Goal: Task Accomplishment & Management: Manage account settings

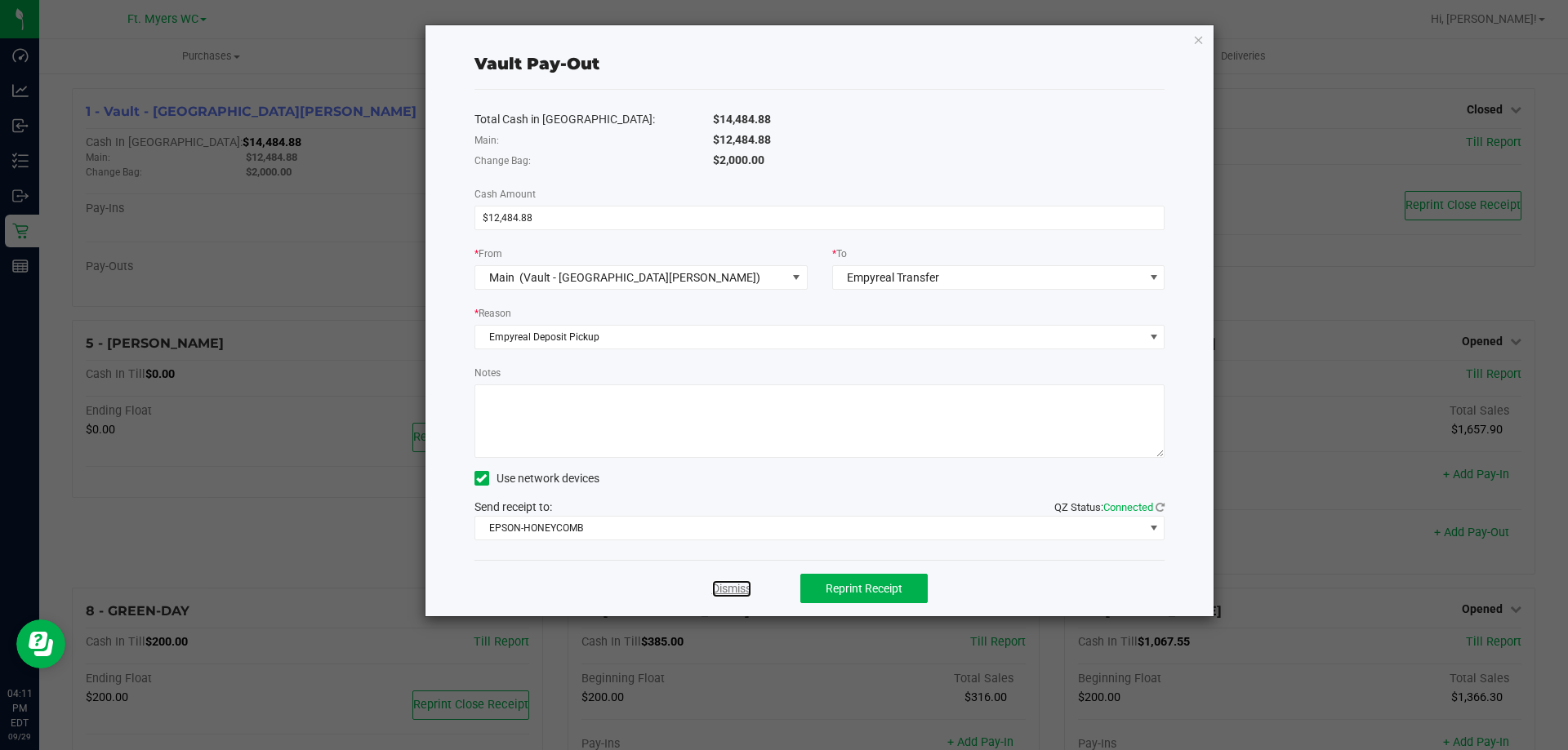
click at [727, 582] on link "Dismiss" at bounding box center [731, 589] width 39 height 17
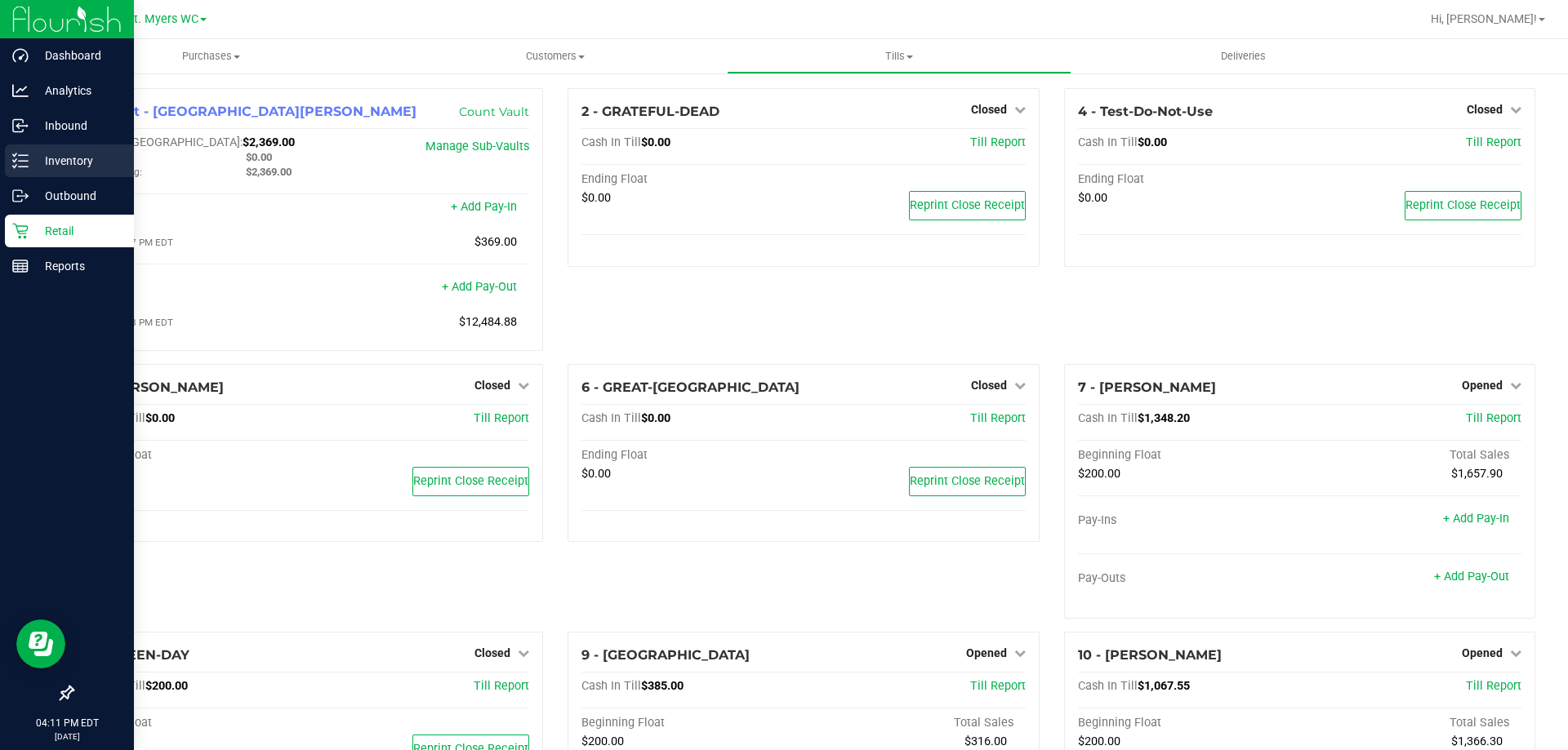
click at [21, 174] on div "Inventory" at bounding box center [69, 161] width 129 height 32
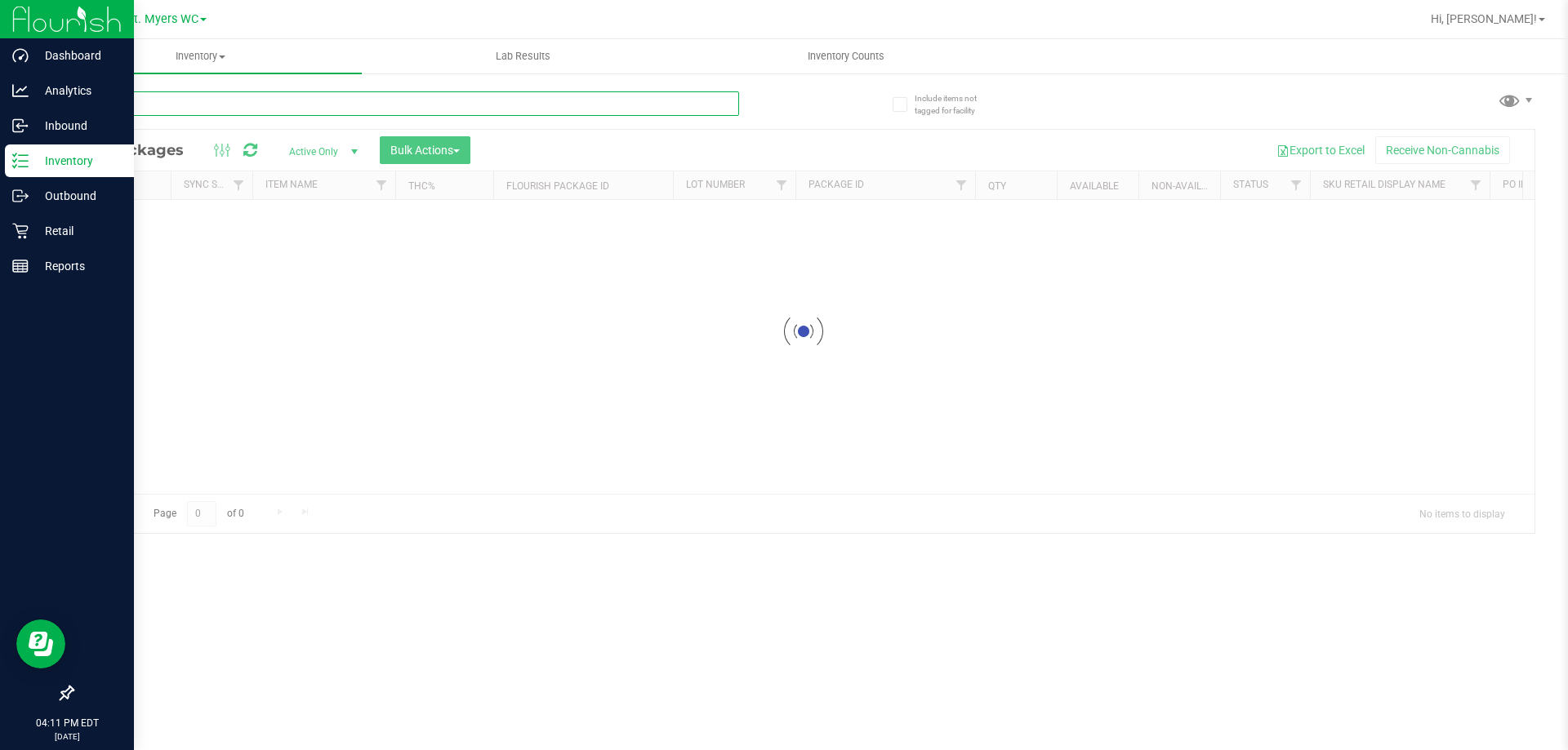
click at [372, 94] on input "text" at bounding box center [406, 104] width 668 height 25
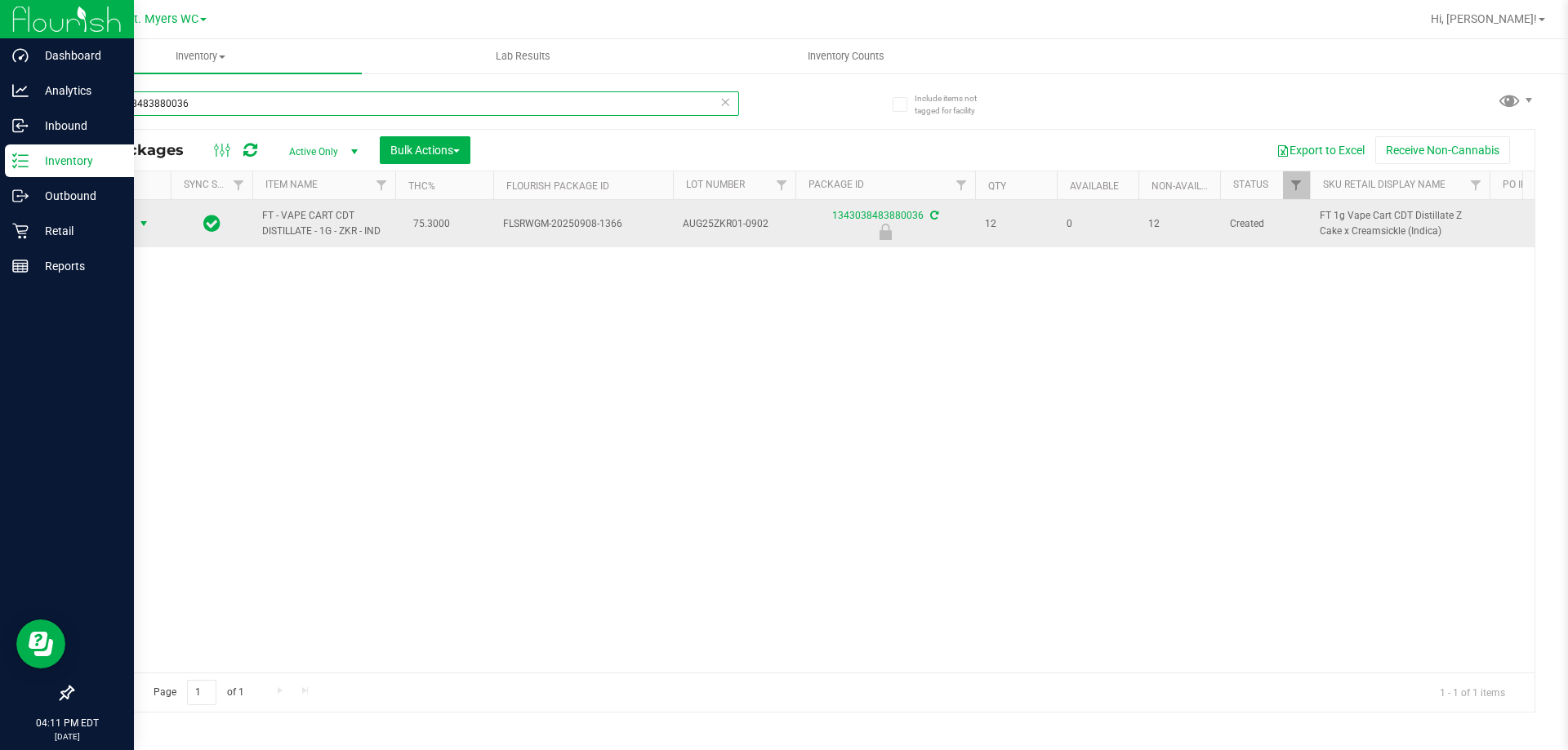
type input "1343038483880036"
click at [134, 227] on span "select" at bounding box center [144, 223] width 20 height 23
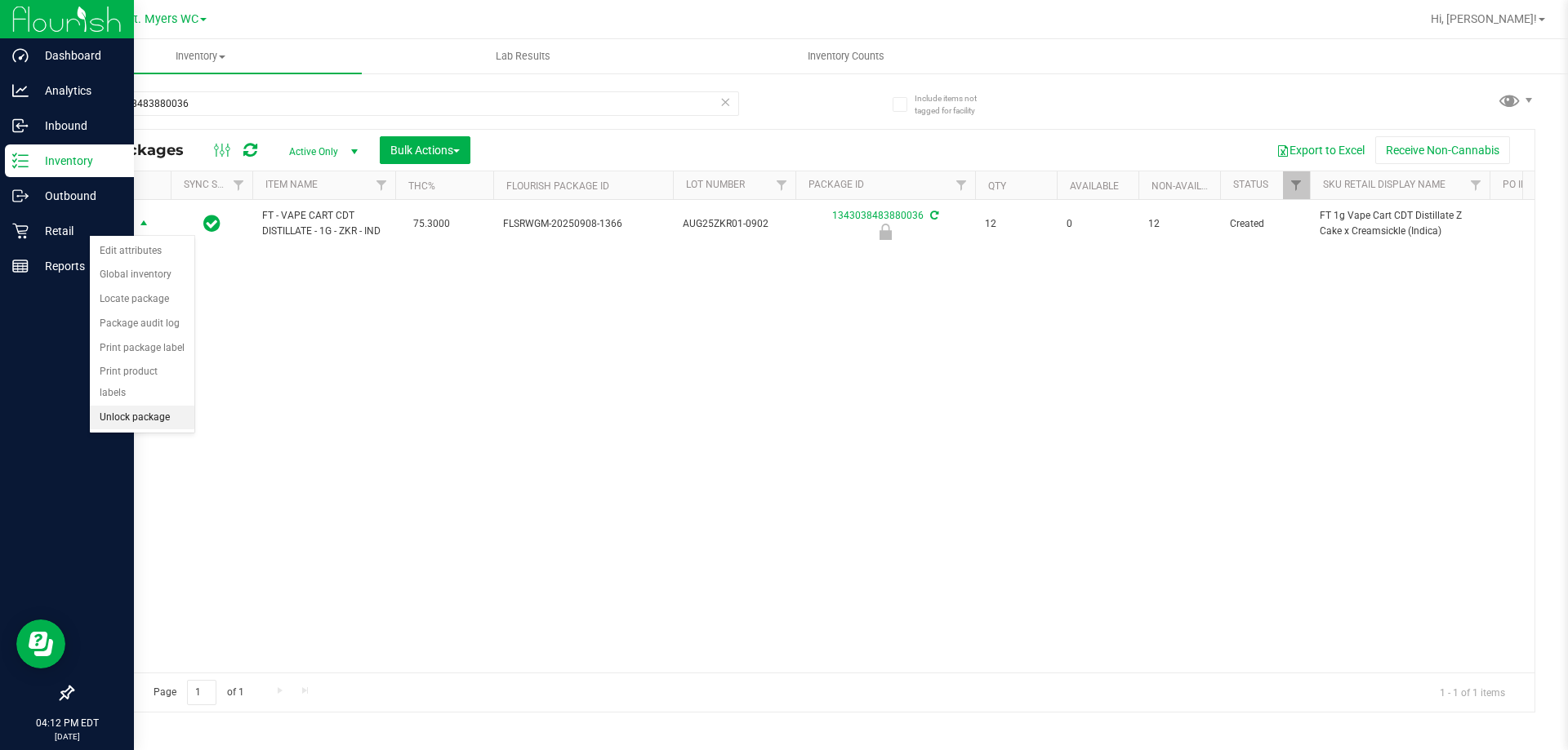
click at [147, 406] on li "Unlock package" at bounding box center [142, 418] width 105 height 25
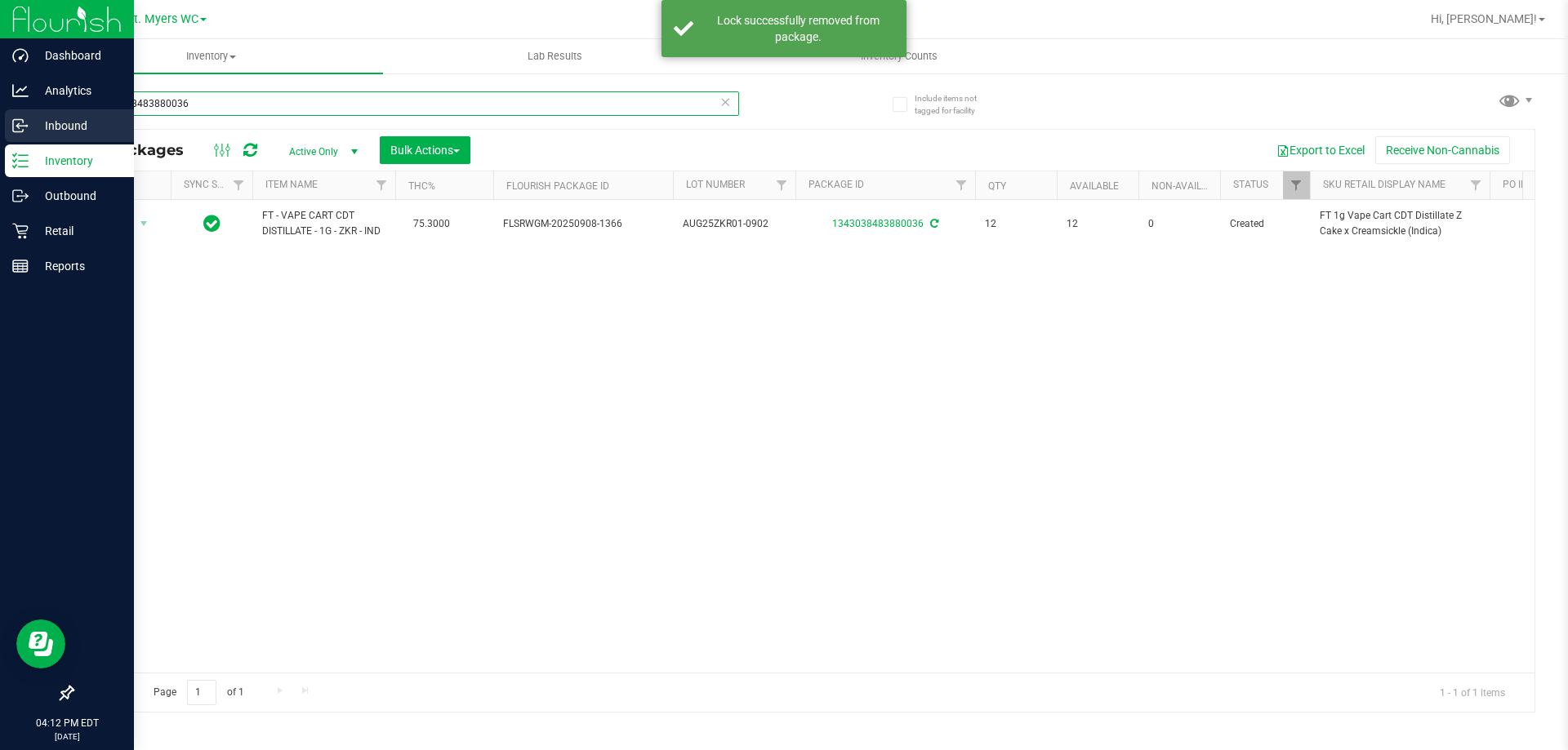
drag, startPoint x: 205, startPoint y: 109, endPoint x: 0, endPoint y: 112, distance: 205.0
click at [0, 112] on div "Dashboard Analytics Inbound Inventory Outbound Retail Reports 04:12 PM EDT [DAT…" at bounding box center [784, 375] width 1568 height 750
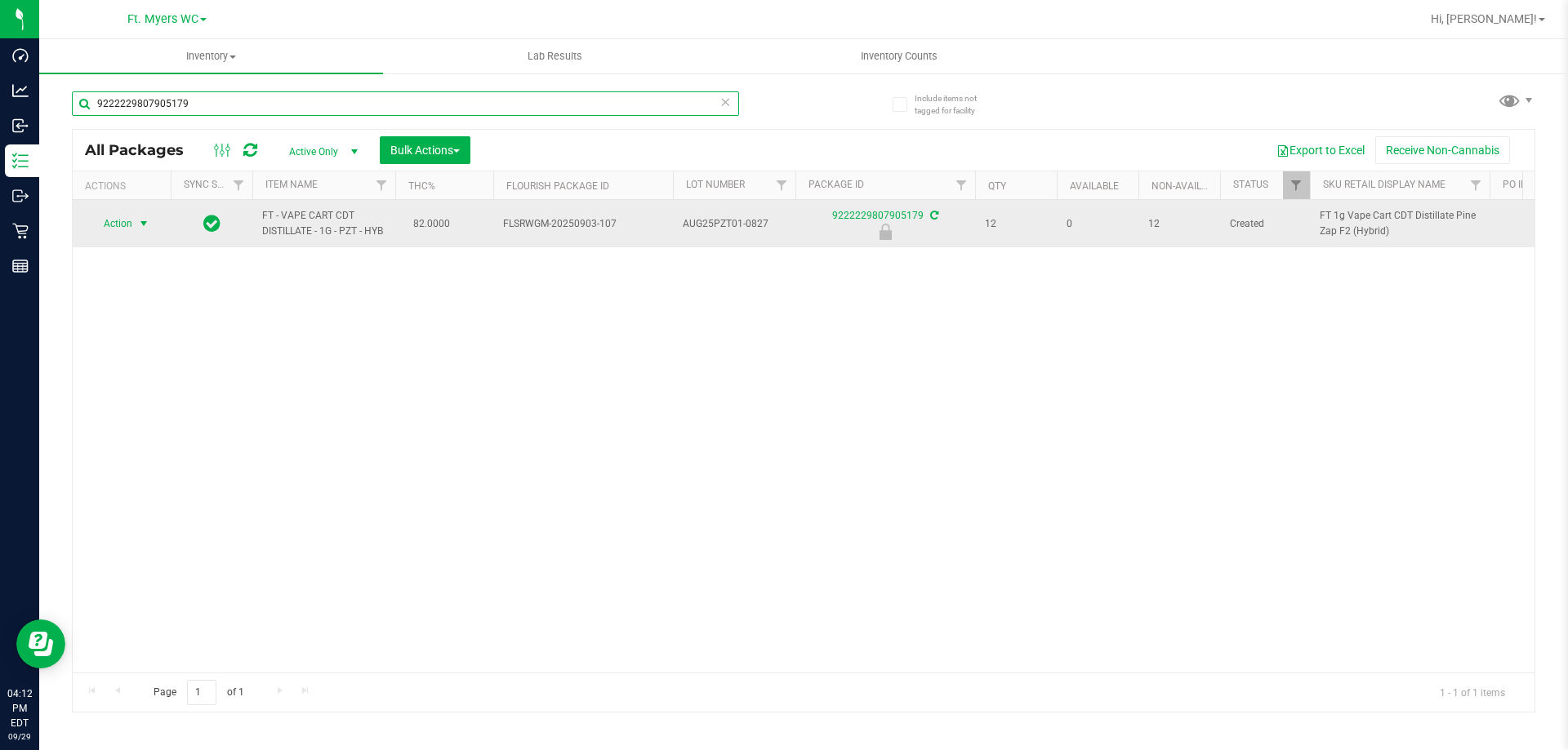
type input "9222229807905179"
click at [112, 224] on span "Action" at bounding box center [111, 223] width 44 height 23
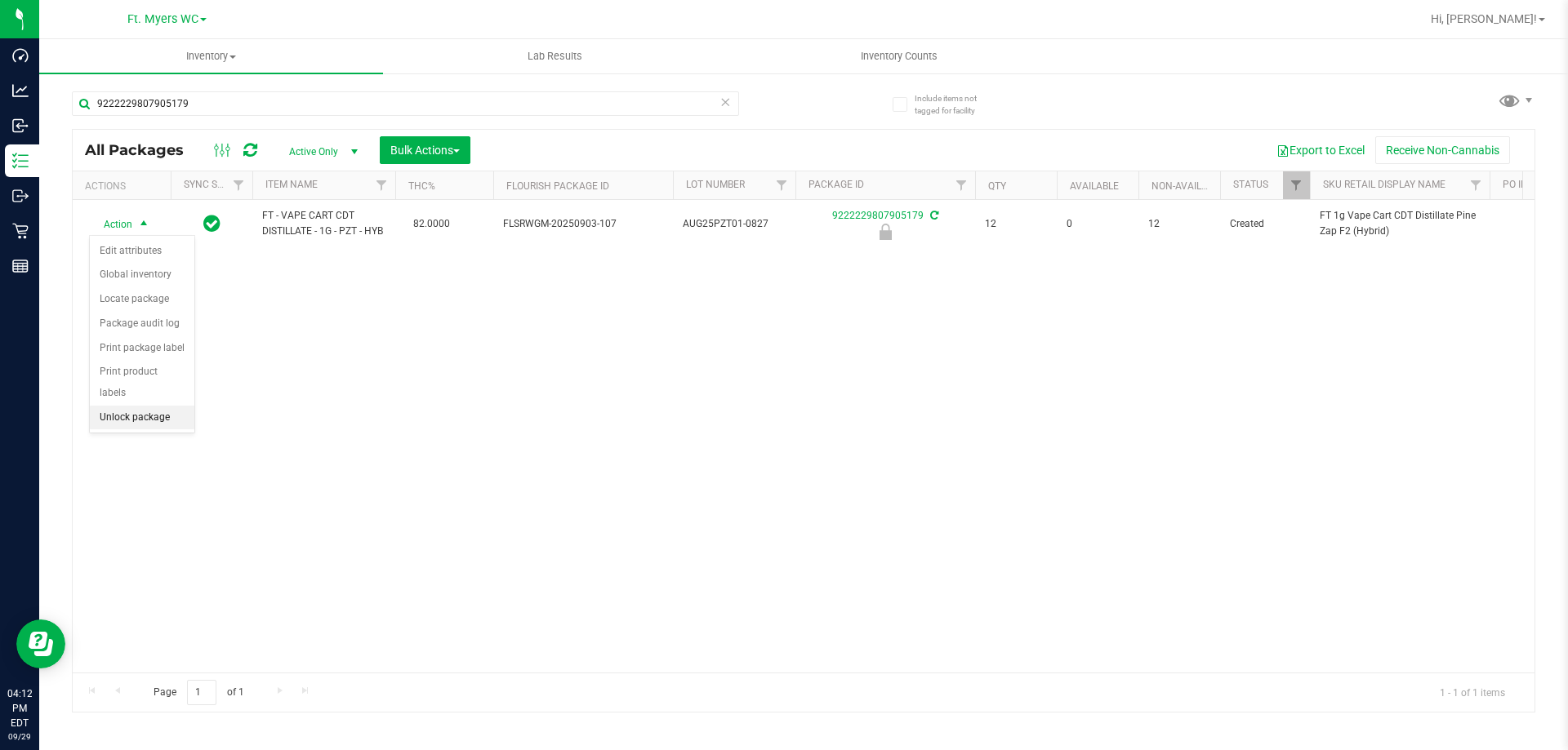
click at [154, 408] on li "Unlock package" at bounding box center [142, 418] width 105 height 25
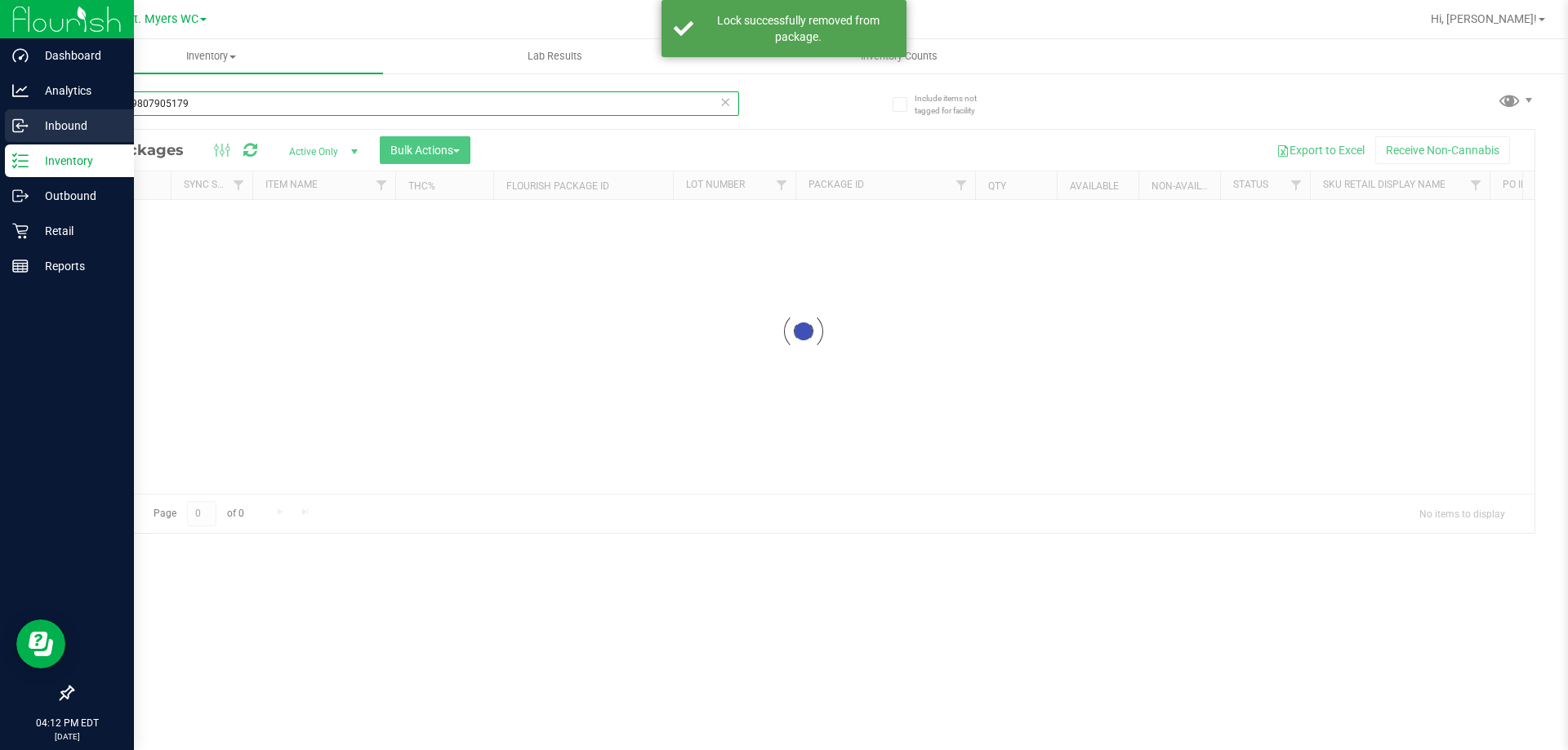
drag, startPoint x: 198, startPoint y: 103, endPoint x: 69, endPoint y: 112, distance: 129.3
click at [0, 114] on div "Dashboard Analytics Inbound Inventory Outbound Retail Reports 04:12 PM EDT [DAT…" at bounding box center [784, 375] width 1568 height 750
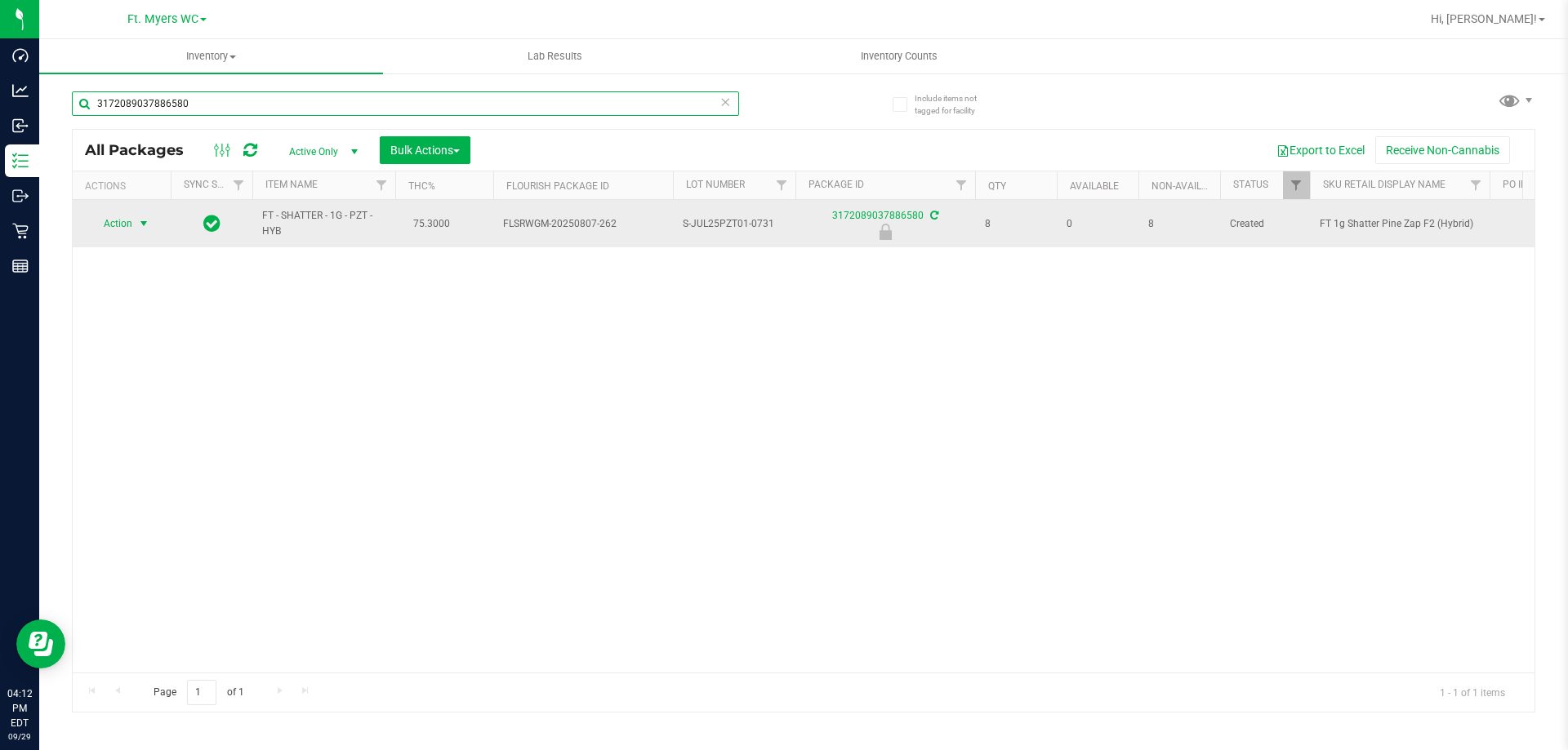
type input "3172089037886580"
click at [144, 223] on span "select" at bounding box center [144, 224] width 13 height 13
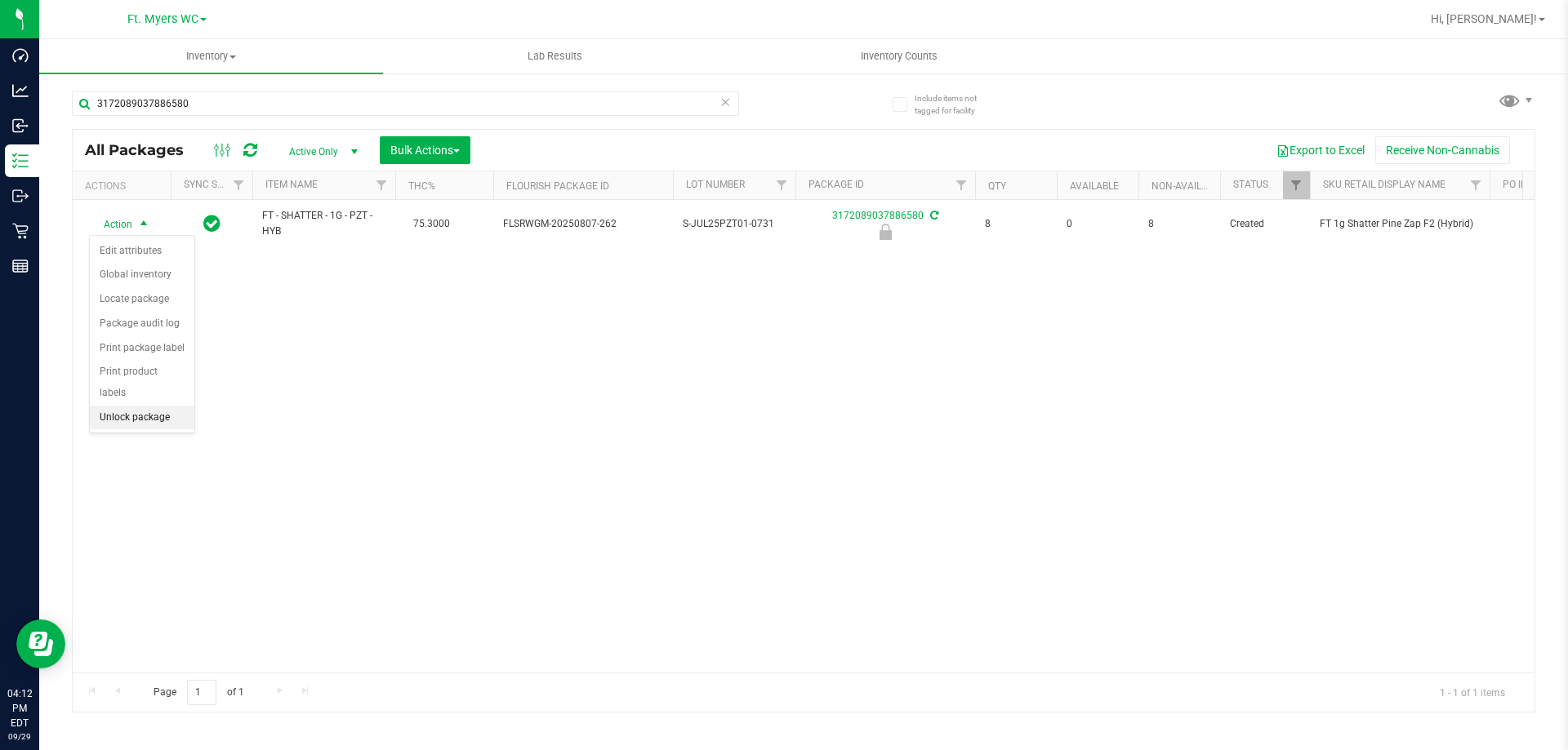
click at [184, 406] on li "Unlock package" at bounding box center [142, 418] width 105 height 25
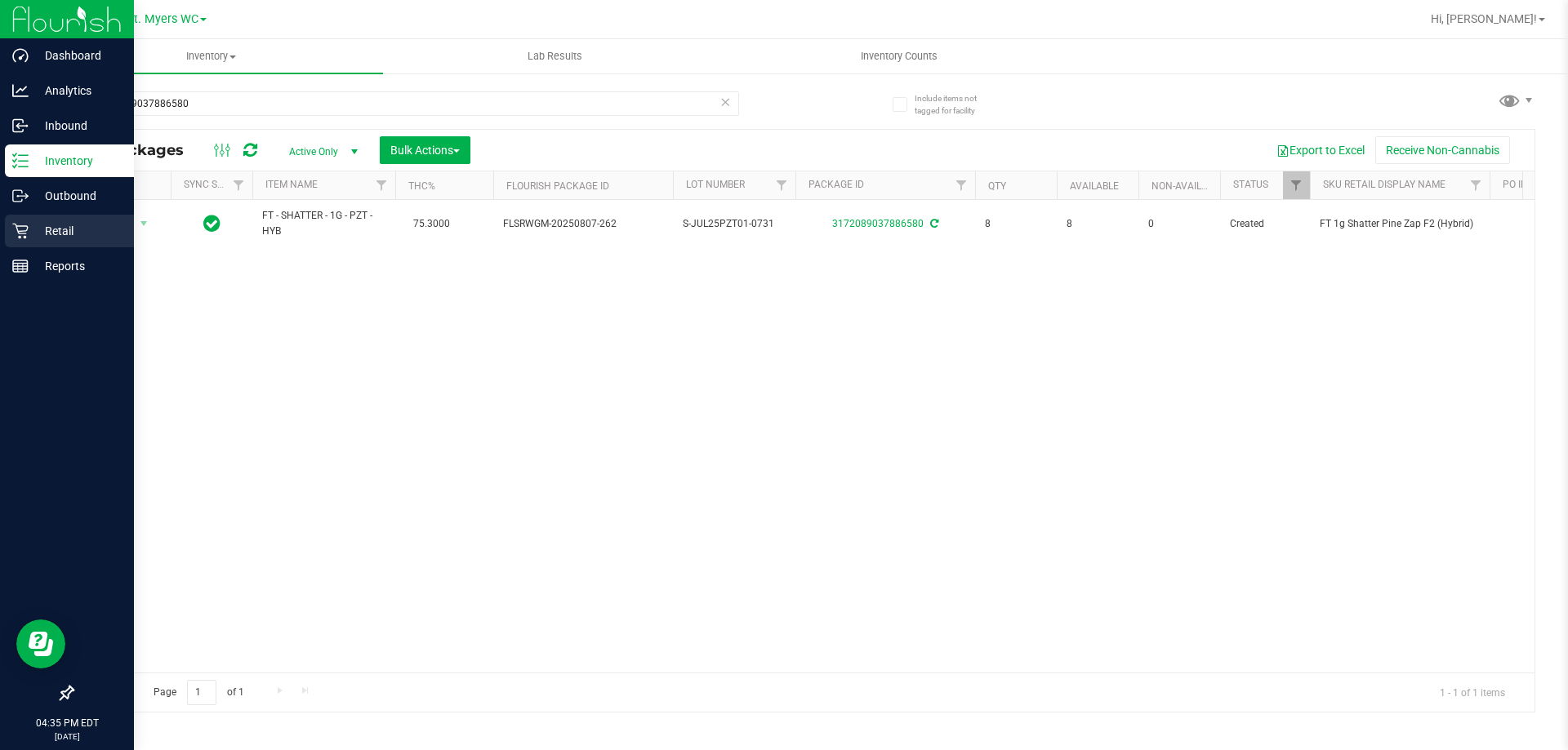
click at [37, 235] on p "Retail" at bounding box center [77, 231] width 98 height 20
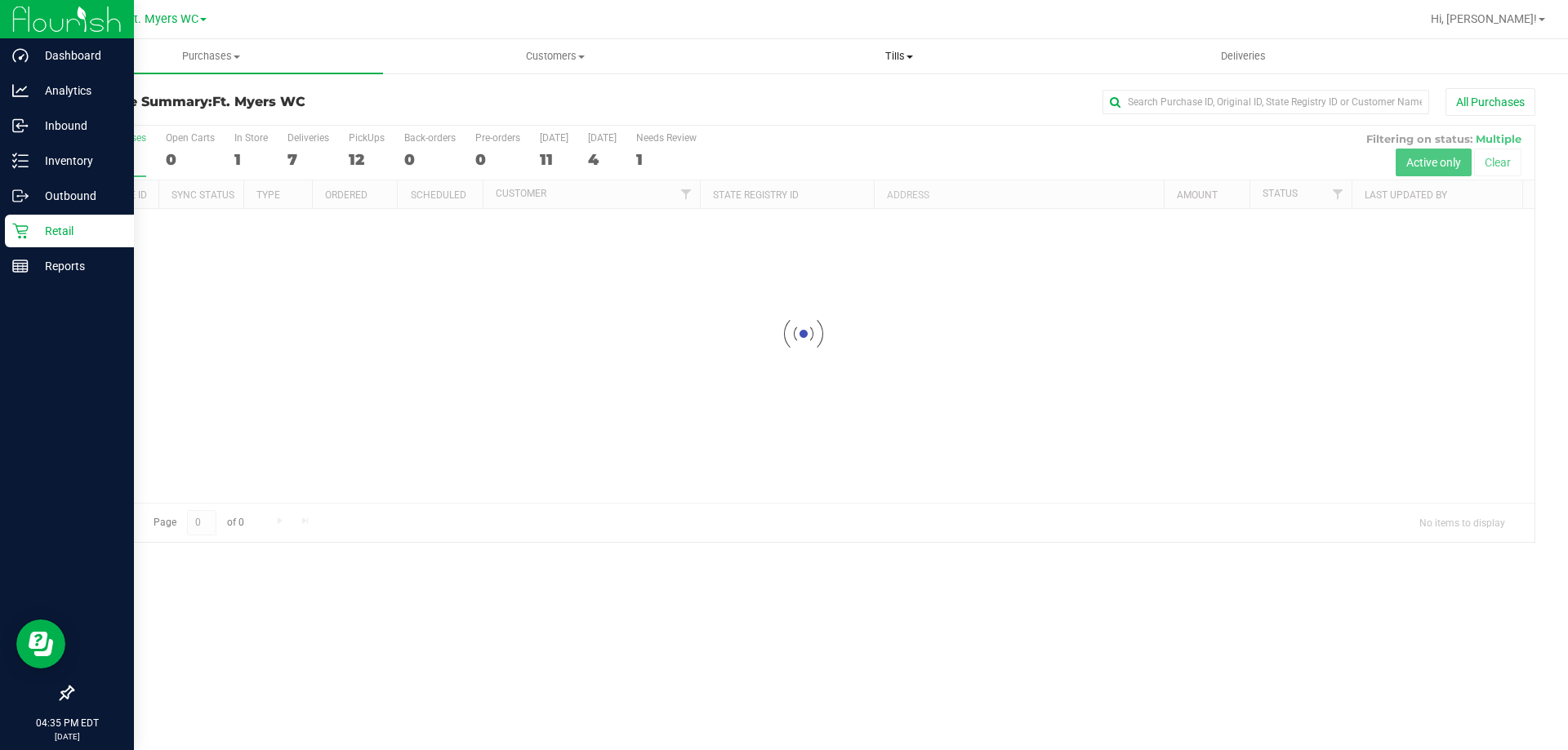
click at [934, 58] on span "Tills" at bounding box center [899, 56] width 342 height 14
click at [774, 96] on span "Manage tills" at bounding box center [783, 98] width 110 height 14
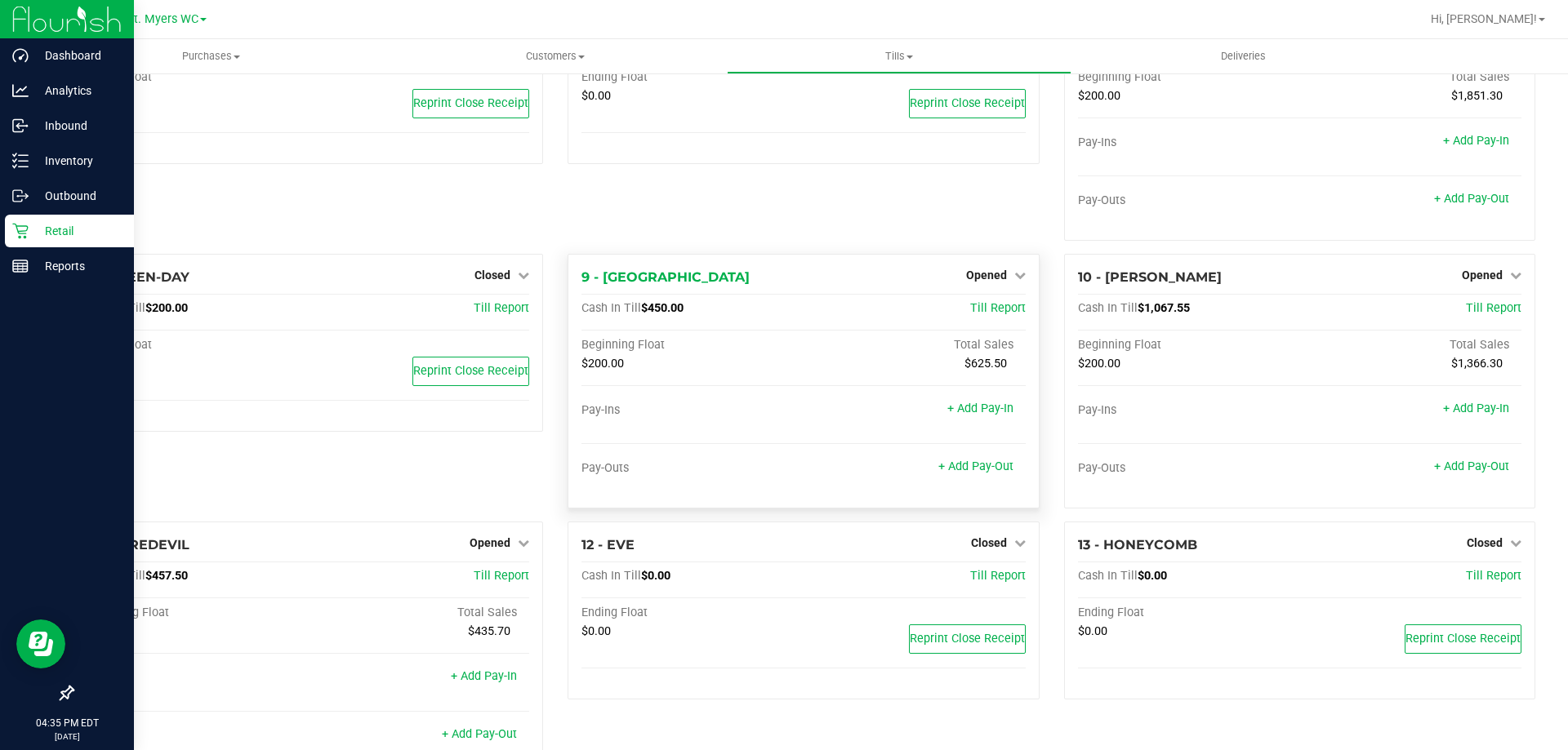
scroll to position [297, 0]
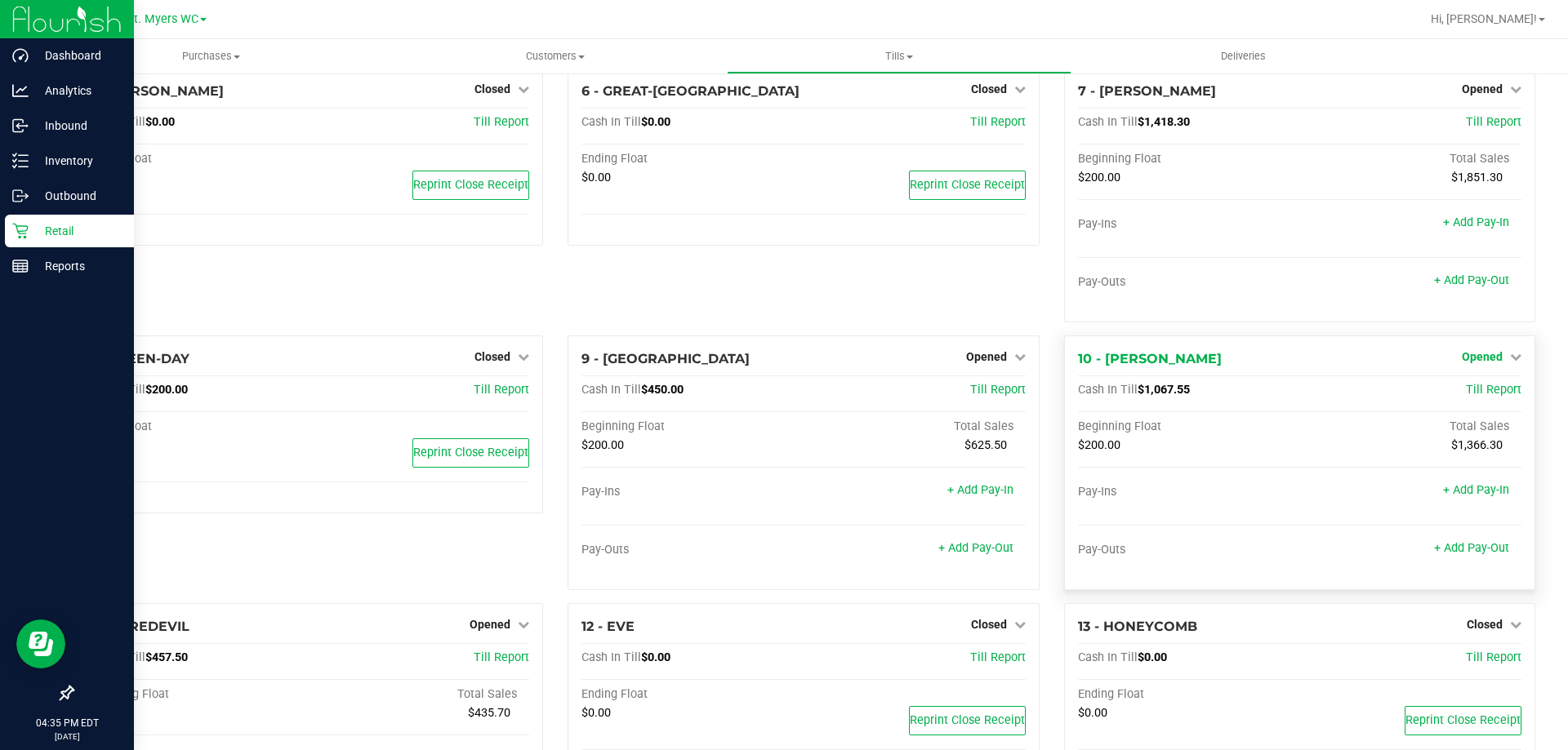
click at [1481, 359] on span "Opened" at bounding box center [1482, 357] width 41 height 13
click at [1464, 392] on link "Close Till" at bounding box center [1484, 391] width 44 height 13
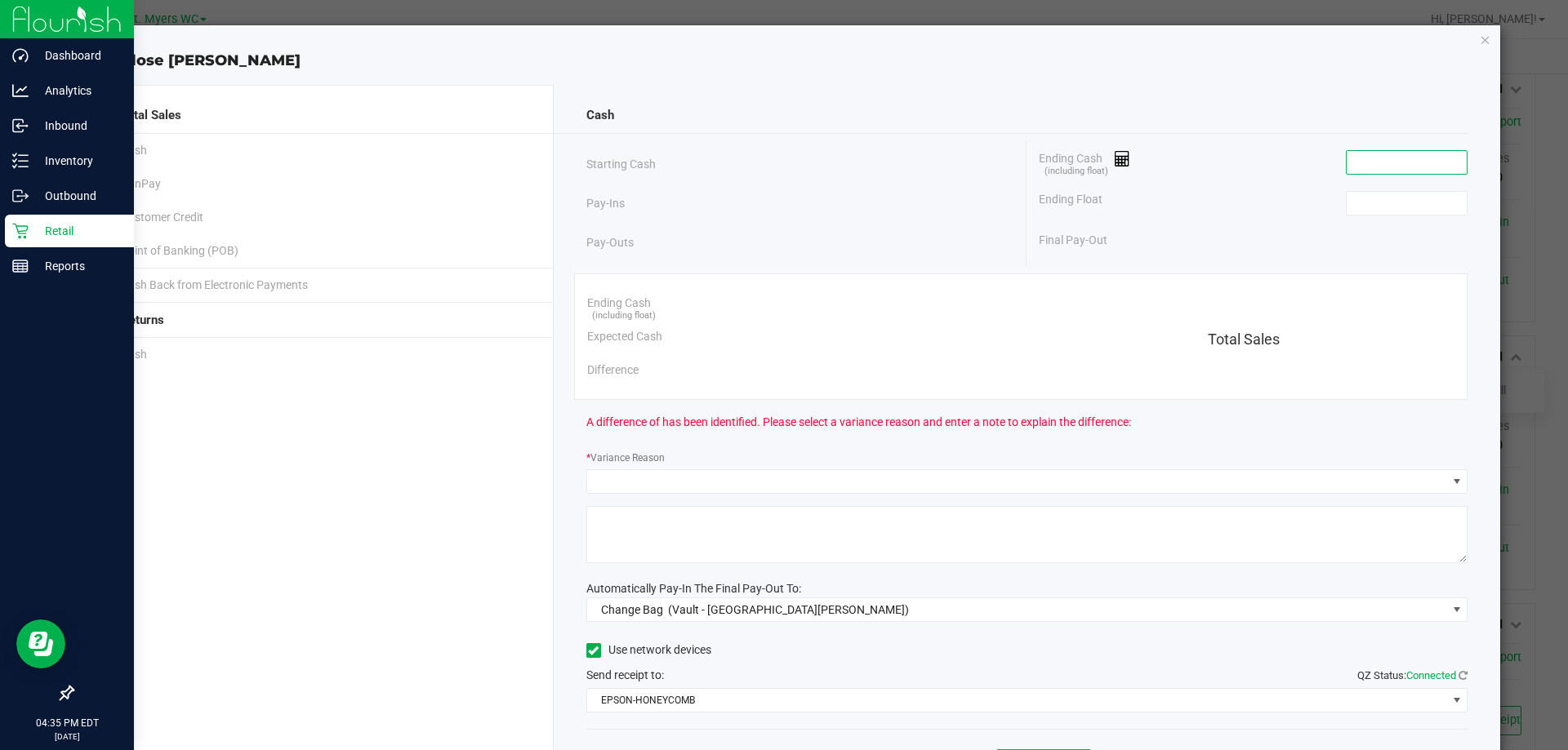
drag, startPoint x: 1363, startPoint y: 163, endPoint x: 1286, endPoint y: 121, distance: 87.7
click at [1362, 163] on input at bounding box center [1407, 163] width 120 height 23
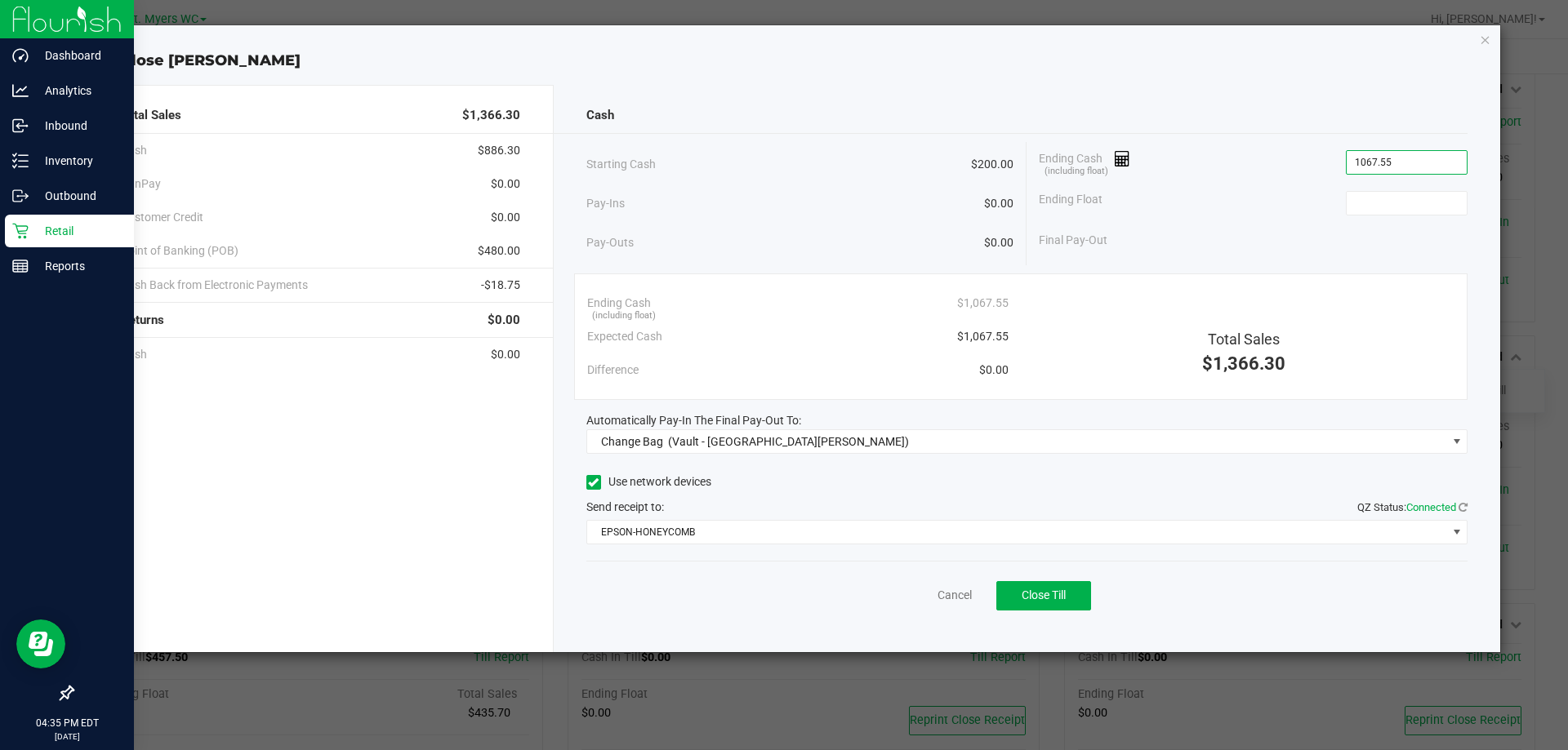
type input "$1,067.55"
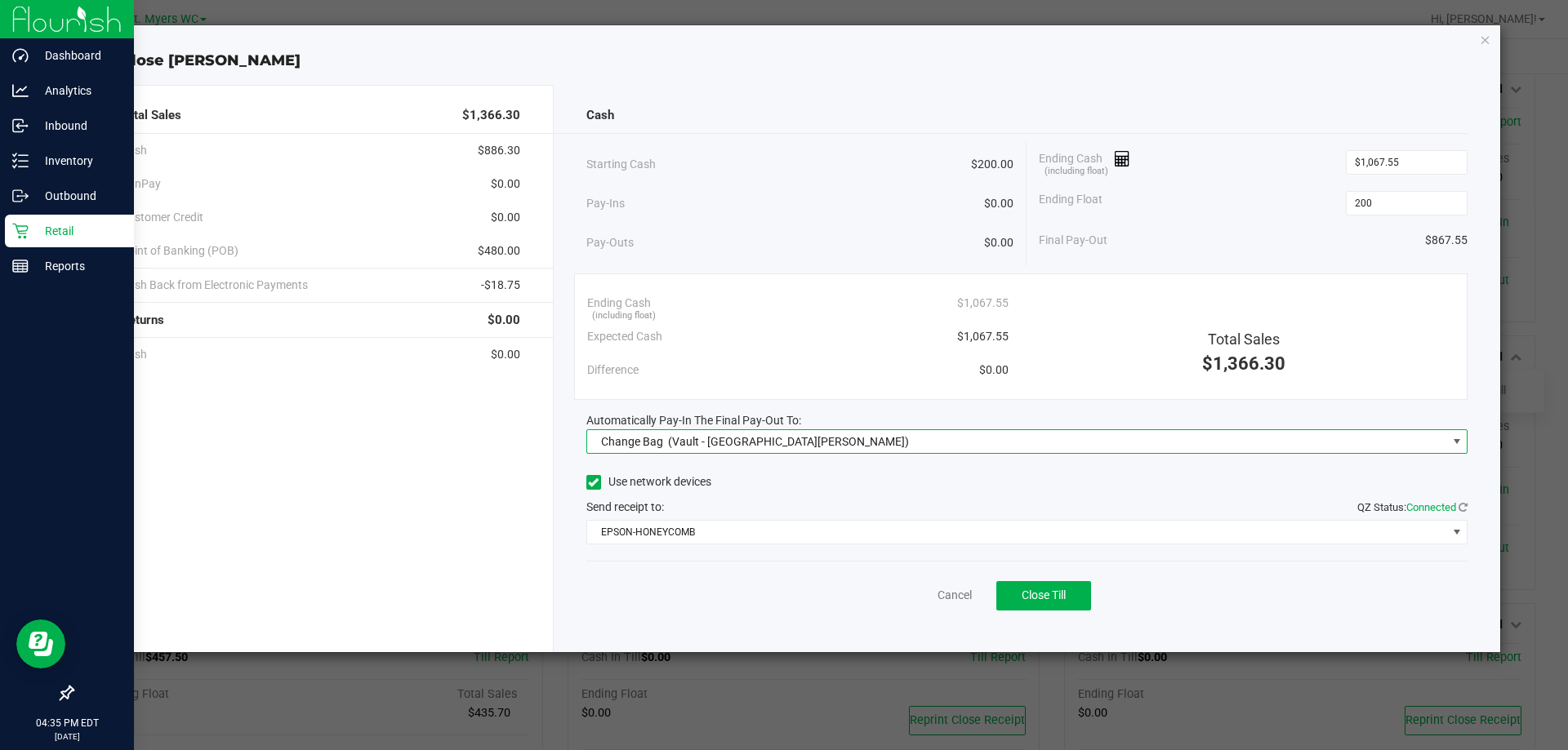
type input "$200.00"
click at [767, 430] on span "Change Bag (Vault - [GEOGRAPHIC_DATA][PERSON_NAME])" at bounding box center [1028, 442] width 882 height 25
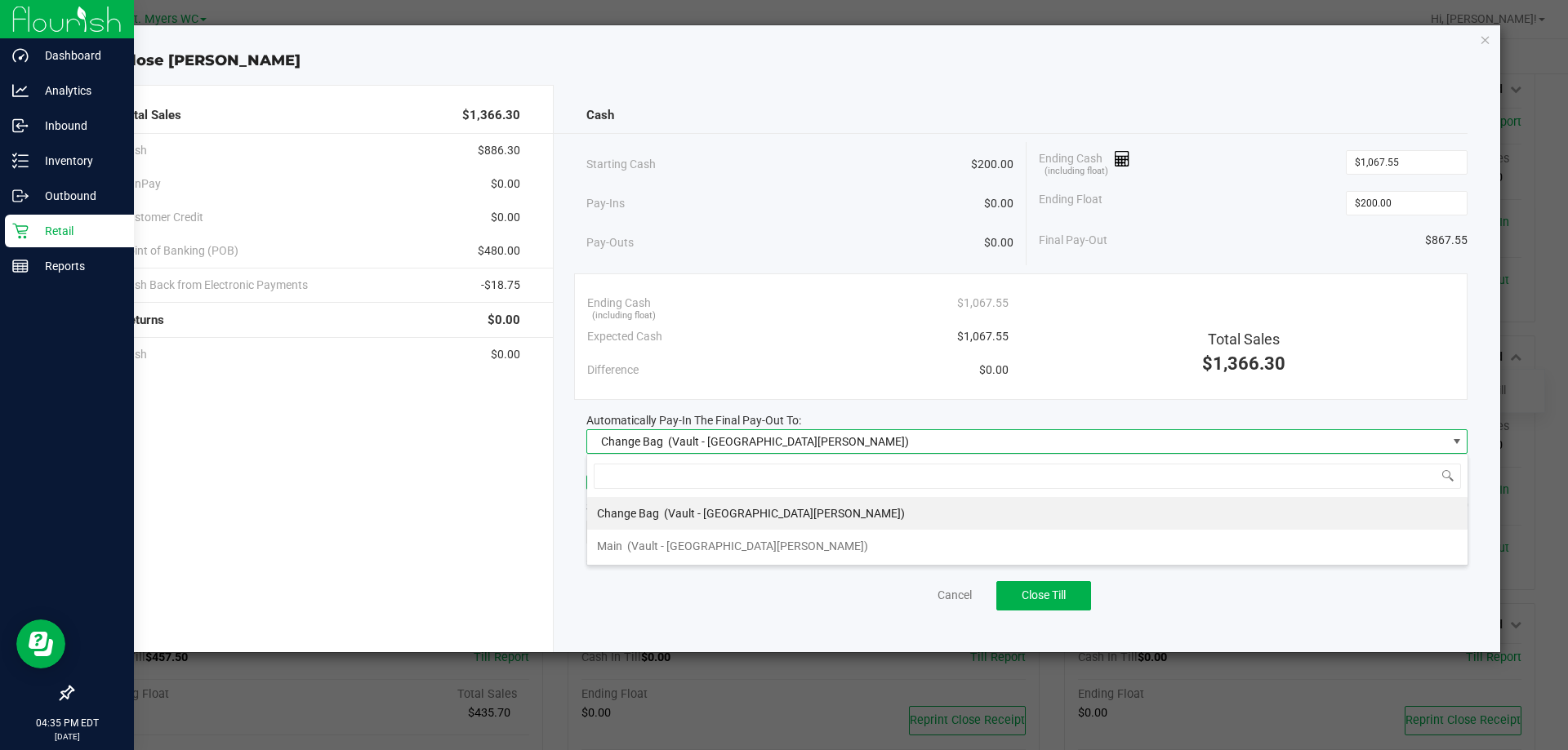
scroll to position [25, 881]
click at [690, 544] on span "(Vault - [GEOGRAPHIC_DATA][PERSON_NAME])" at bounding box center [747, 547] width 241 height 13
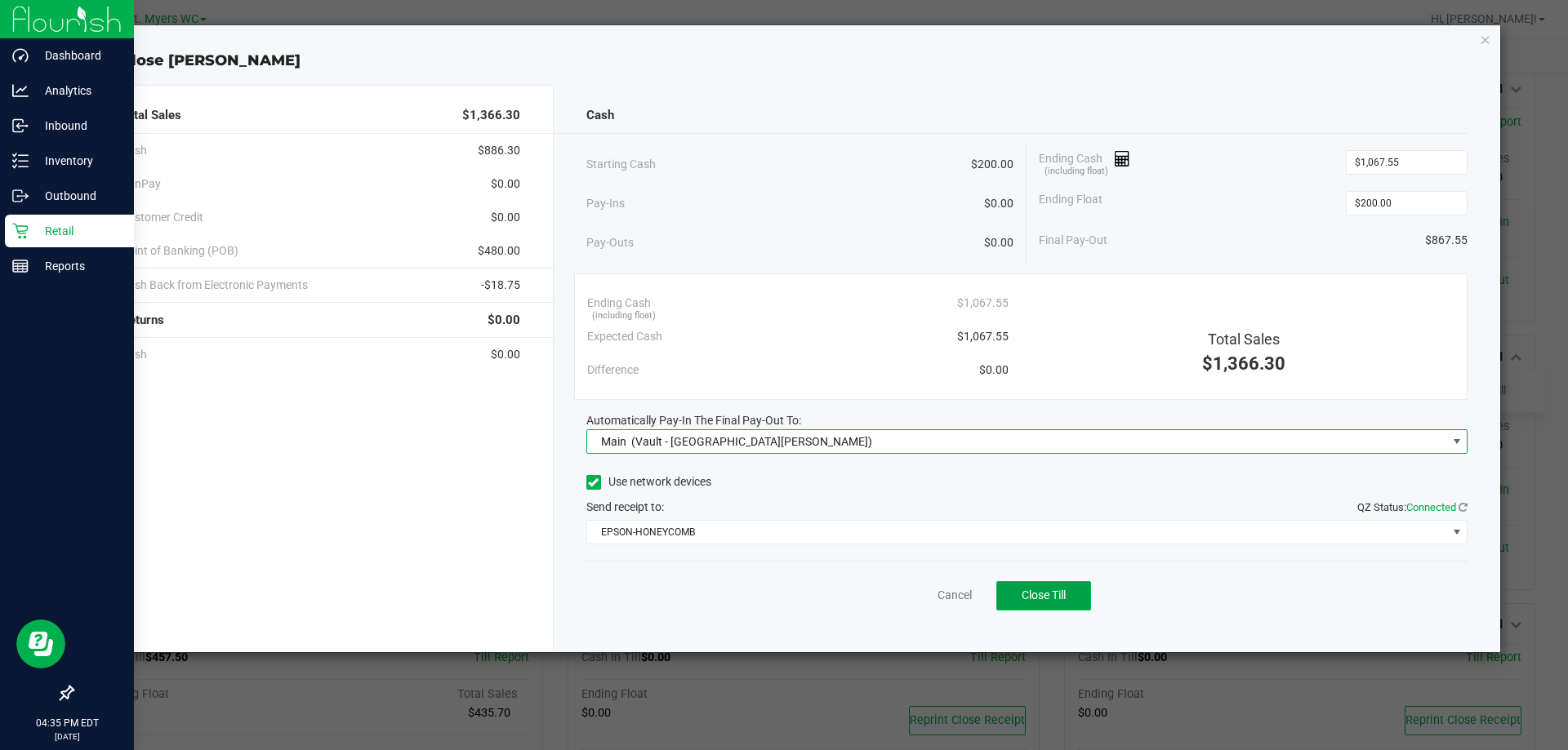
click at [1037, 592] on span "Close Till" at bounding box center [1044, 595] width 44 height 13
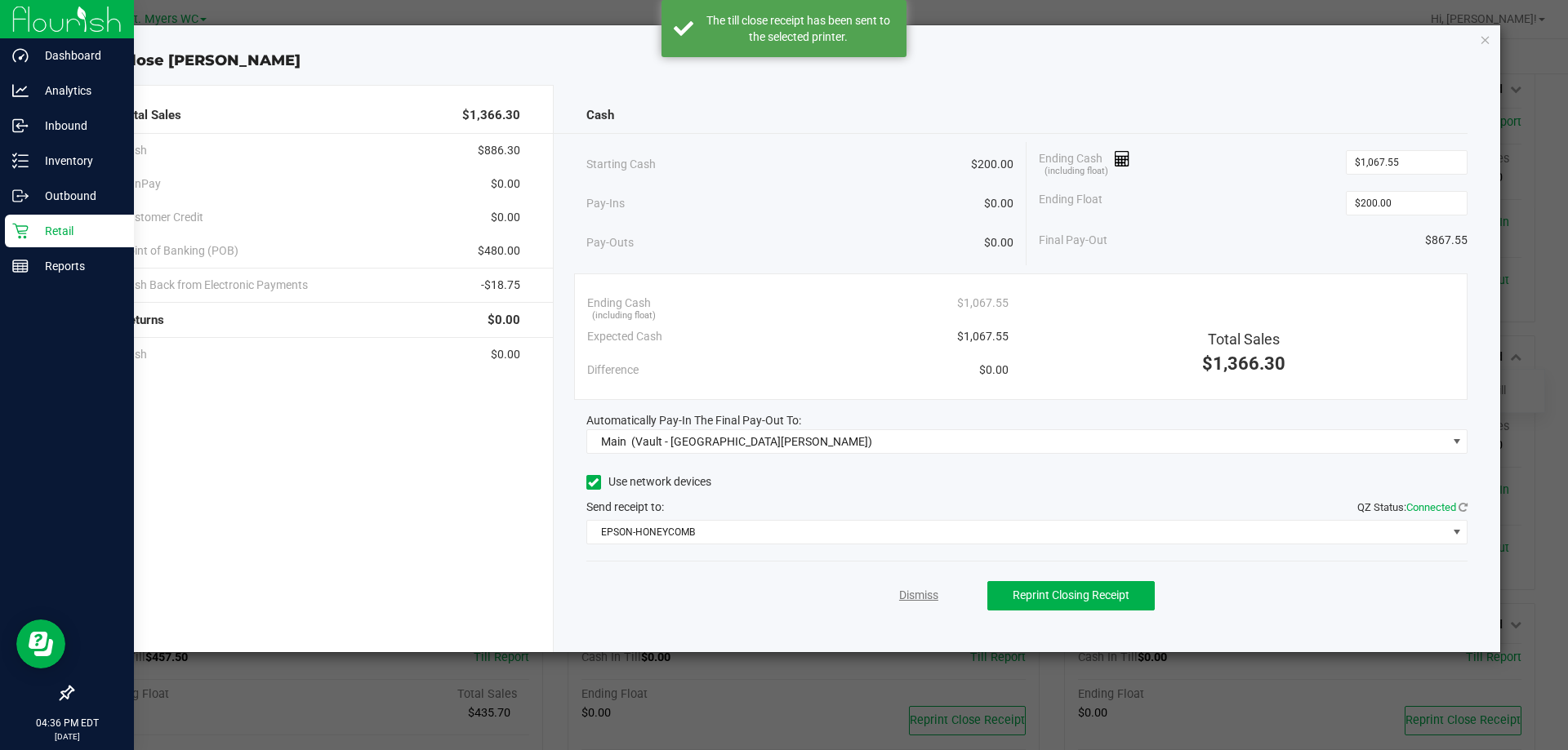
click at [919, 602] on link "Dismiss" at bounding box center [919, 596] width 39 height 17
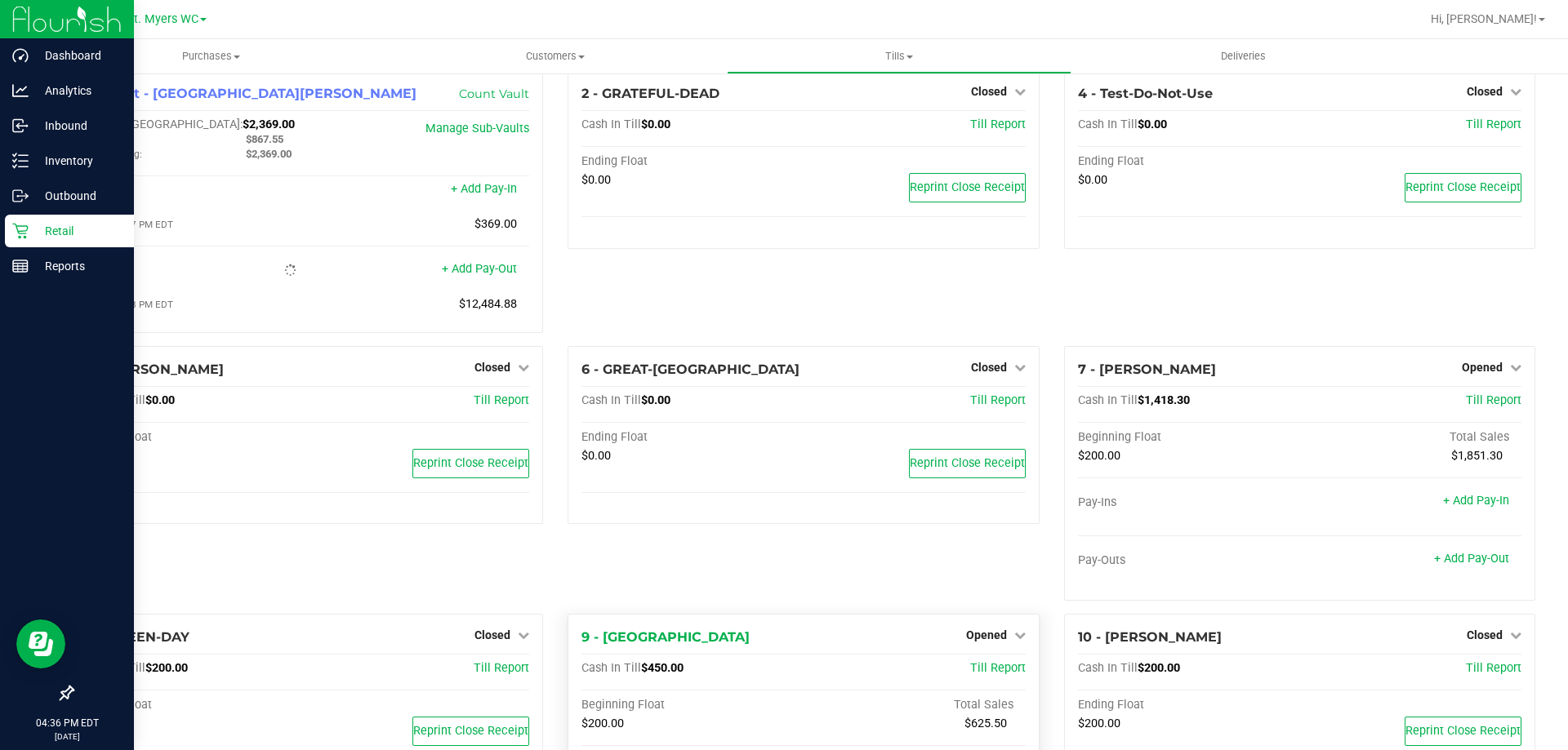
scroll to position [0, 0]
